Goal: Task Accomplishment & Management: Complete application form

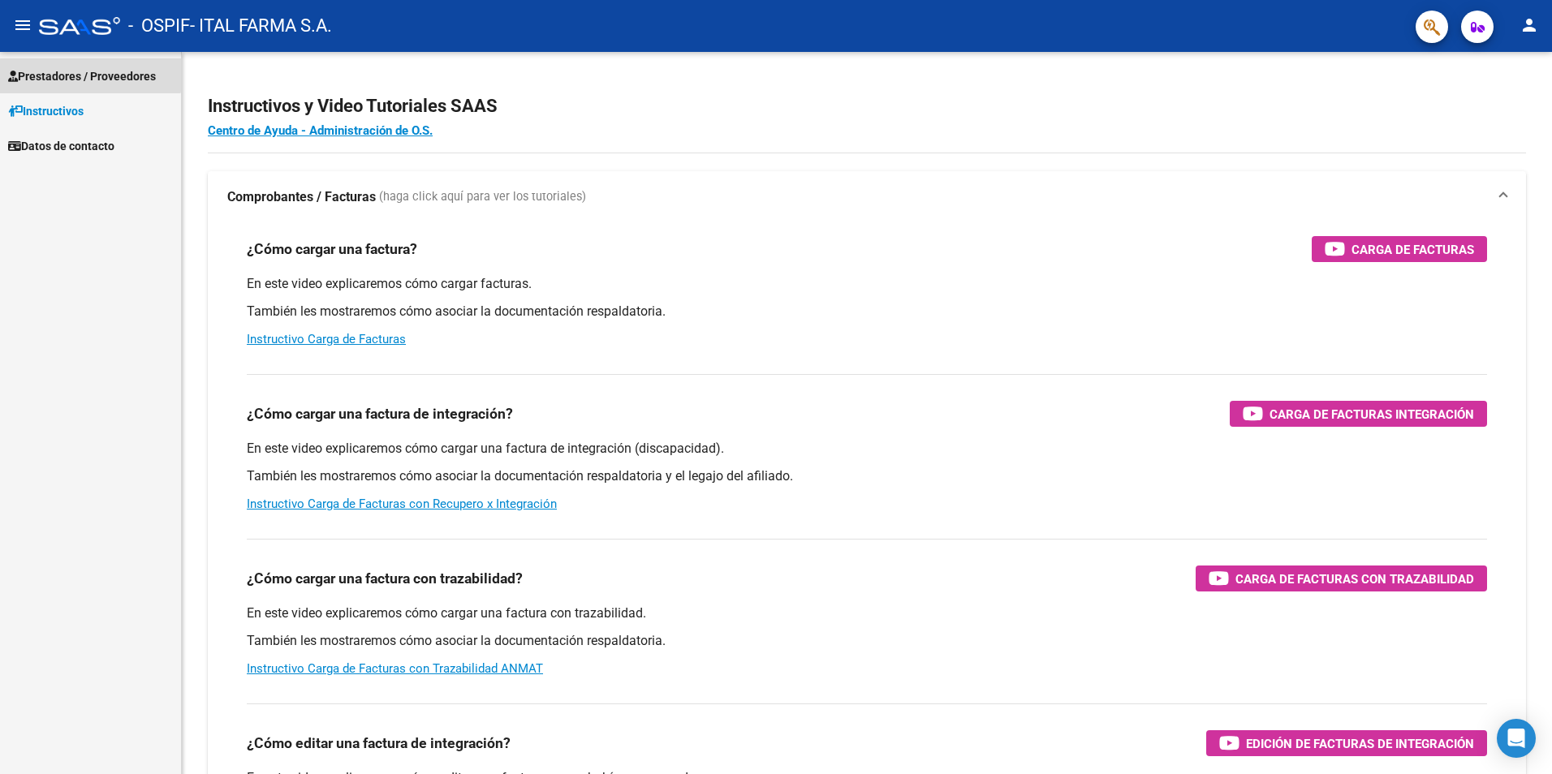
click at [88, 71] on span "Prestadores / Proveedores" at bounding box center [82, 76] width 148 height 18
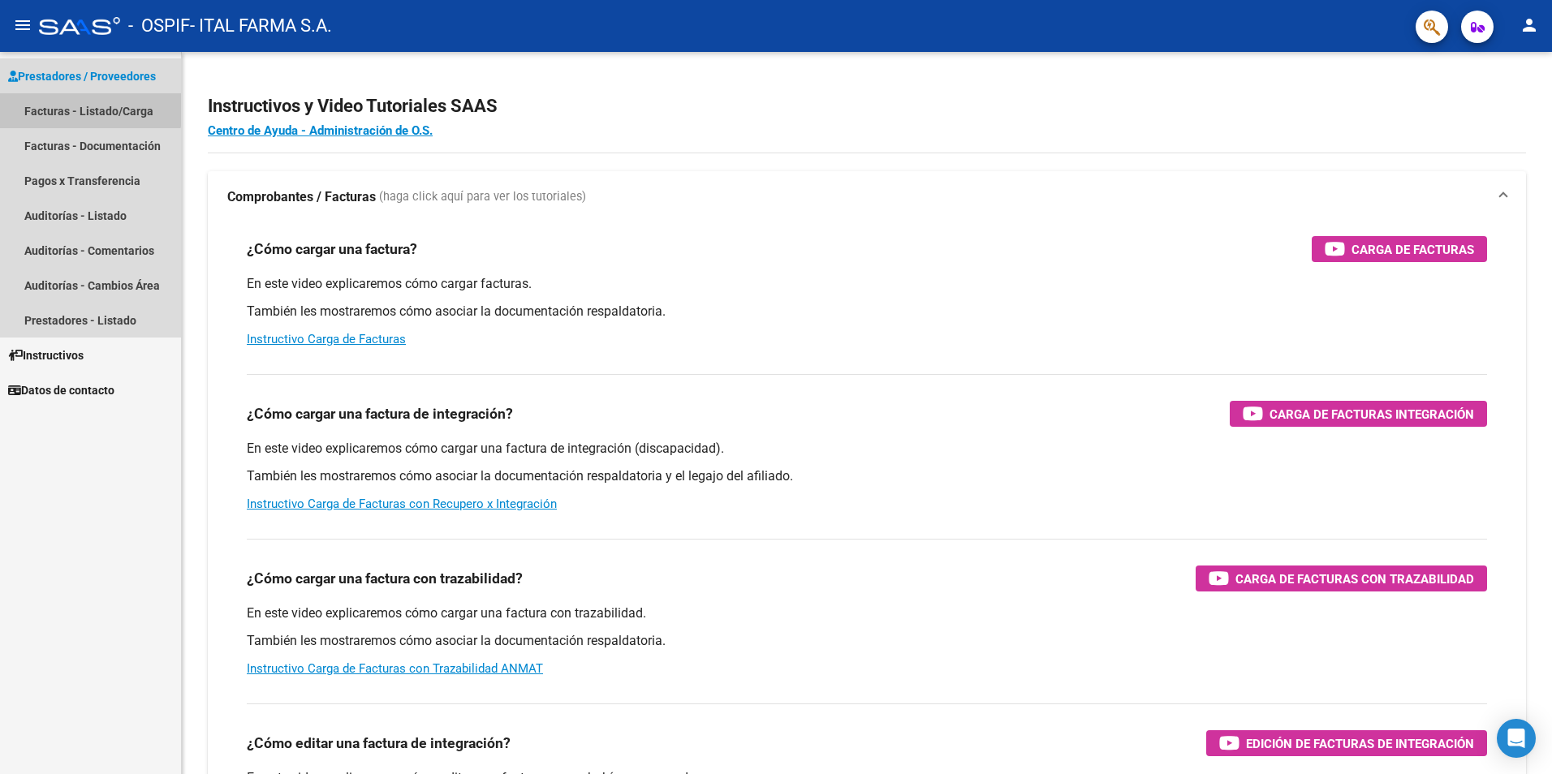
click at [89, 106] on link "Facturas - Listado/Carga" at bounding box center [90, 110] width 181 height 35
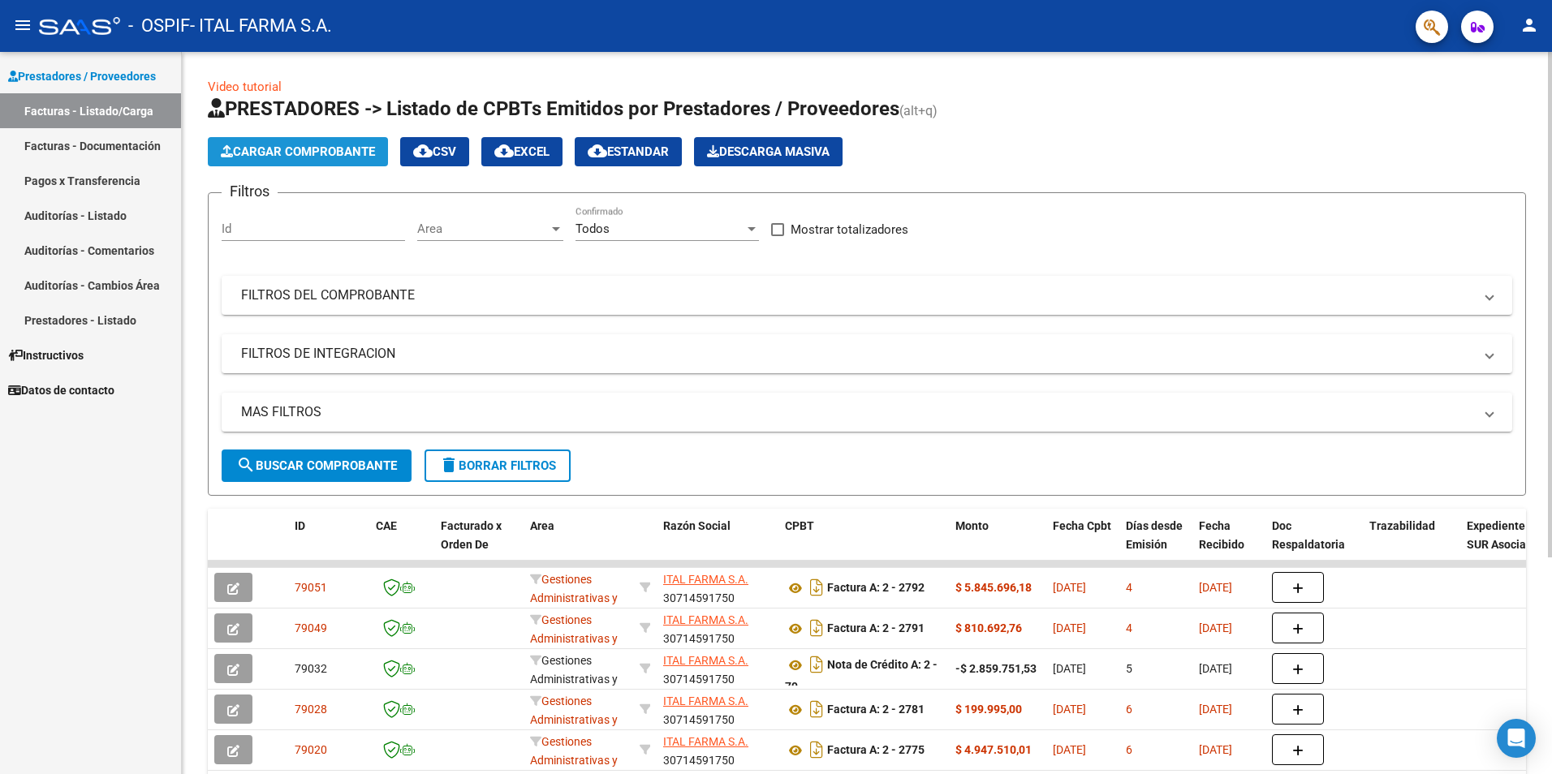
click at [357, 154] on span "Cargar Comprobante" at bounding box center [298, 151] width 154 height 15
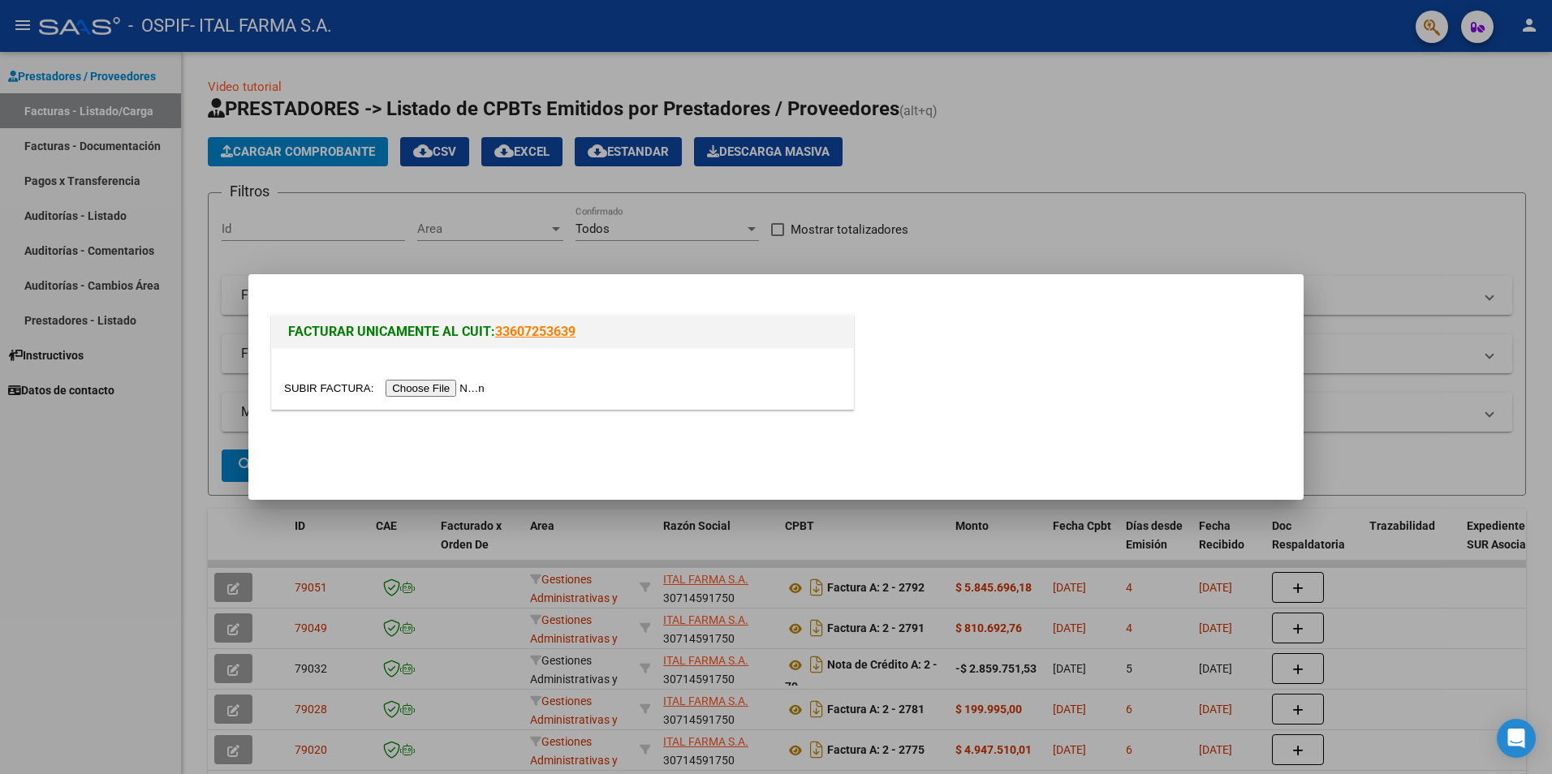
click at [405, 392] on input "file" at bounding box center [386, 388] width 205 height 17
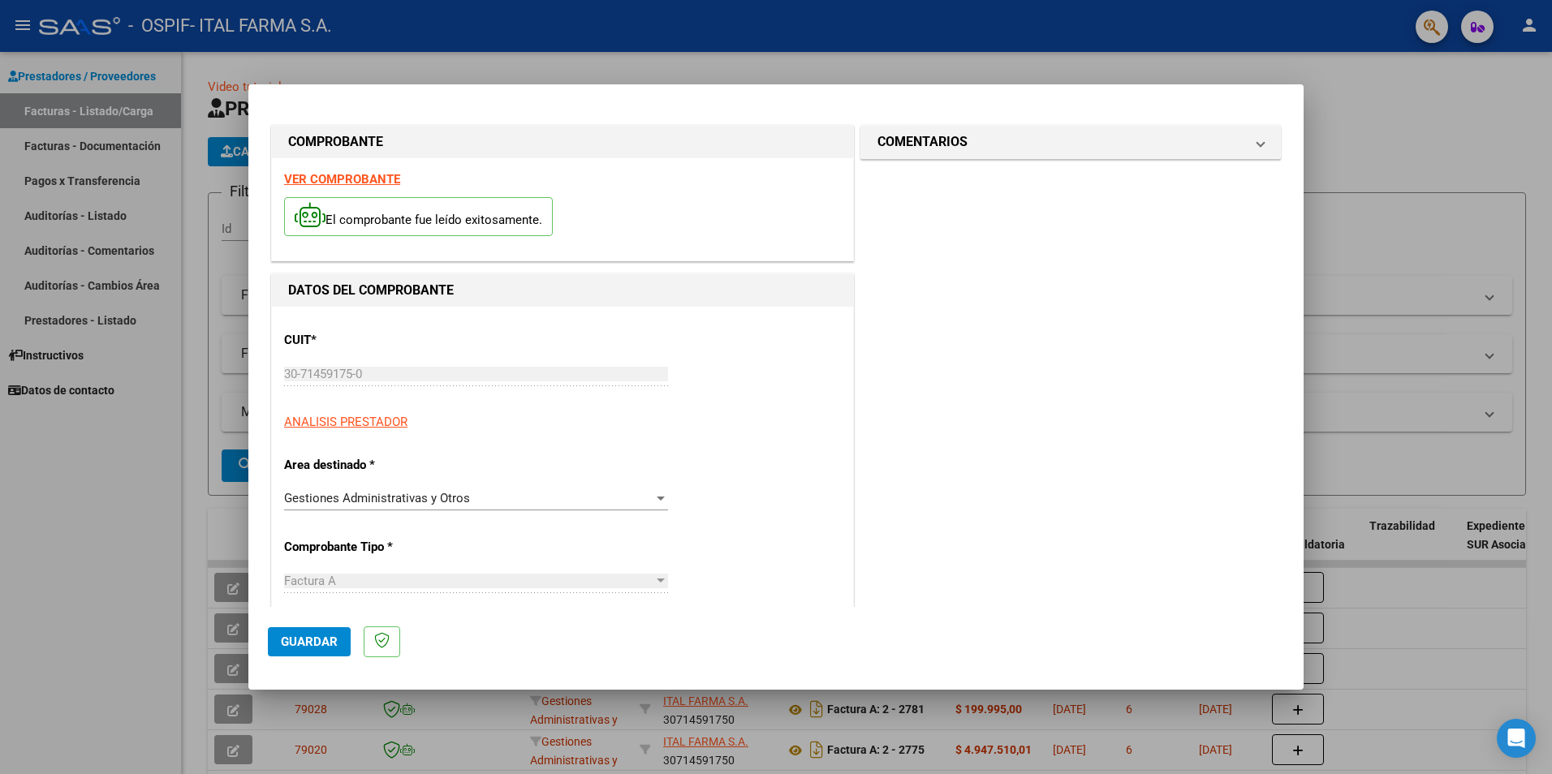
click at [312, 644] on span "Guardar" at bounding box center [309, 642] width 57 height 15
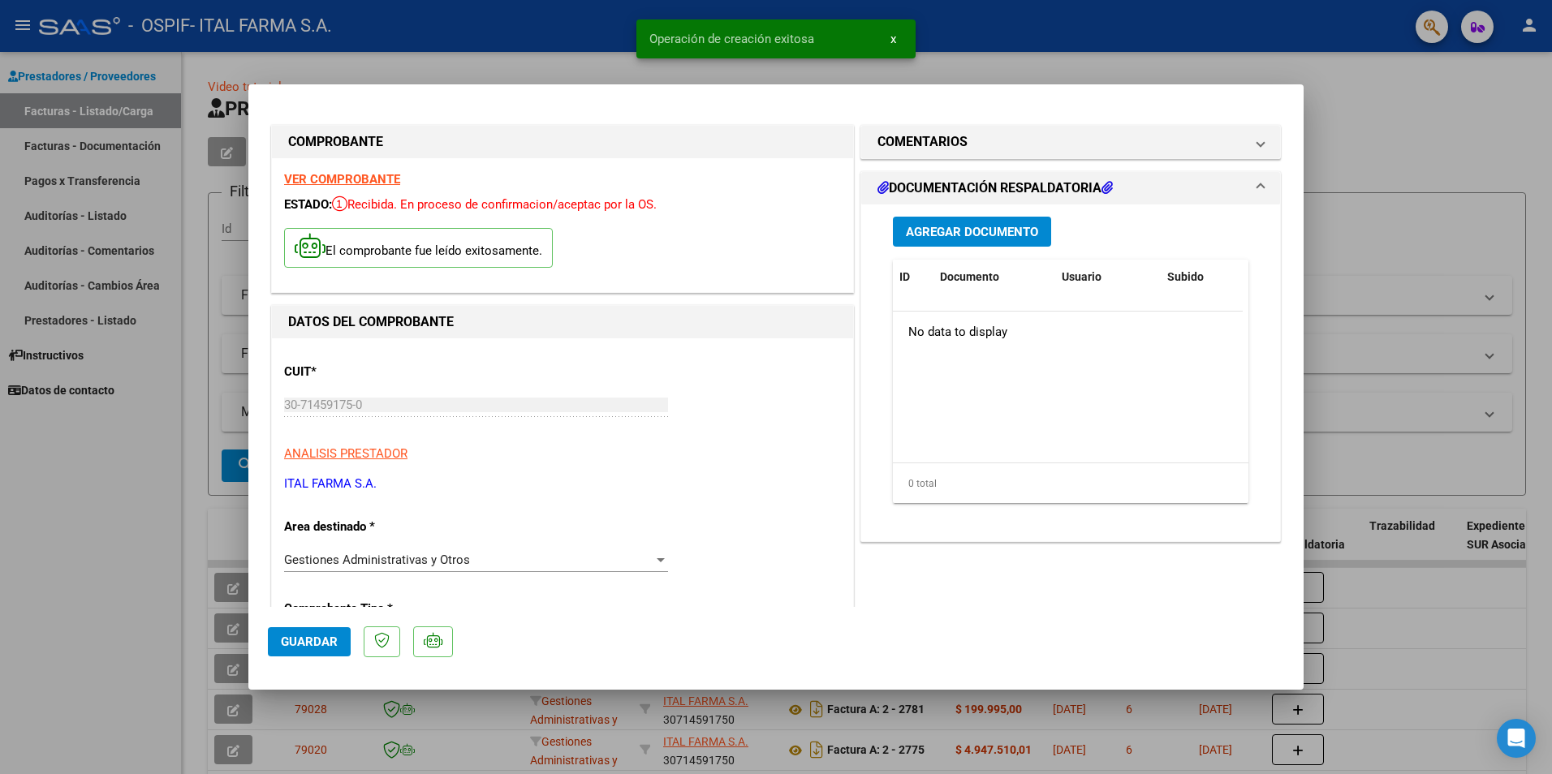
click at [1525, 119] on div at bounding box center [776, 387] width 1552 height 774
type input "$ 0,00"
